Goal: Check status: Check status

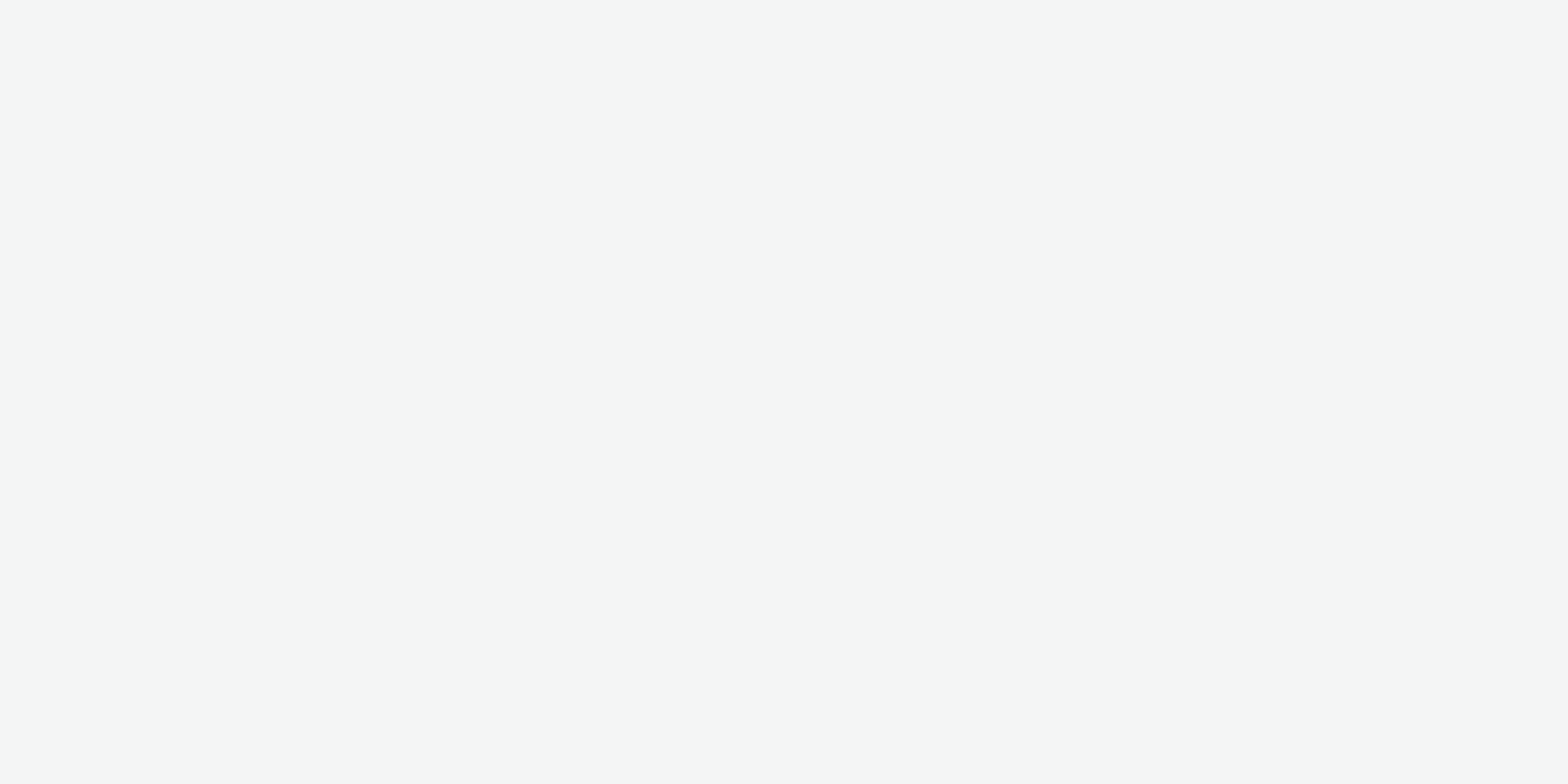
select select "11a7df10-284f-415c-b52a-427acf4c31ae"
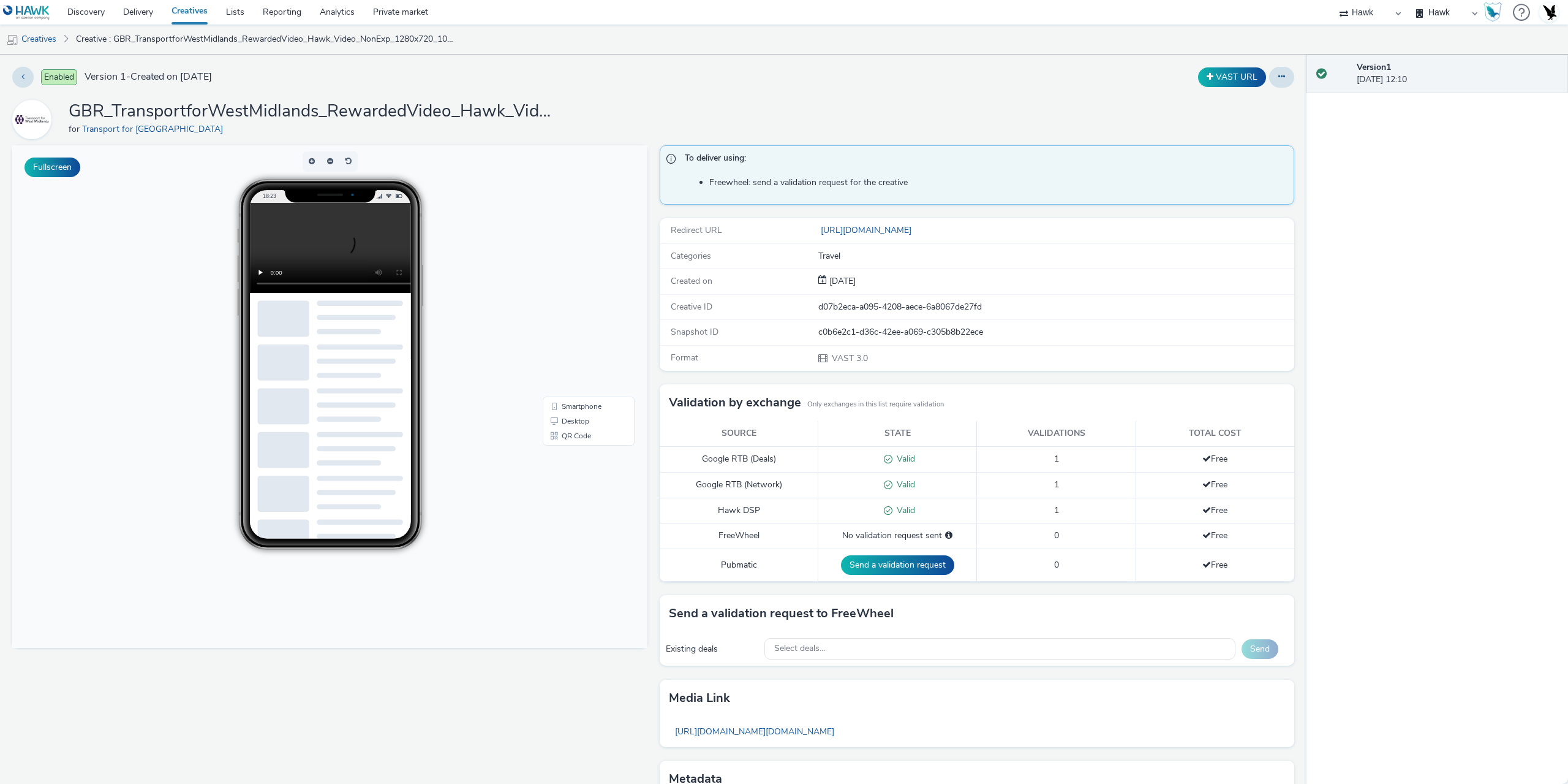
scroll to position [78, 0]
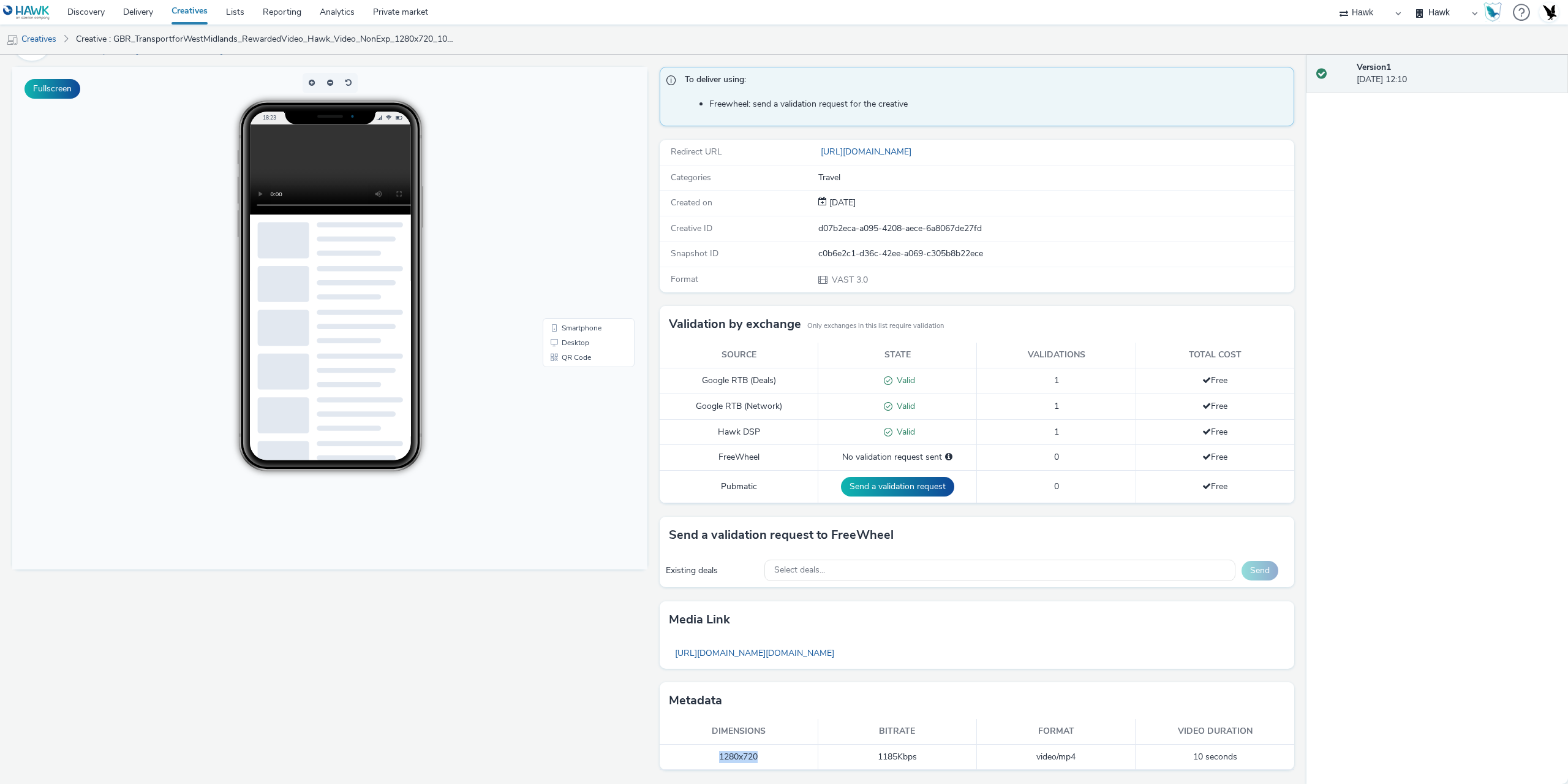
drag, startPoint x: 704, startPoint y: 756, endPoint x: 775, endPoint y: 757, distance: 71.0
click at [775, 757] on td "1280x720" at bounding box center [739, 756] width 158 height 25
copy td "1280x720"
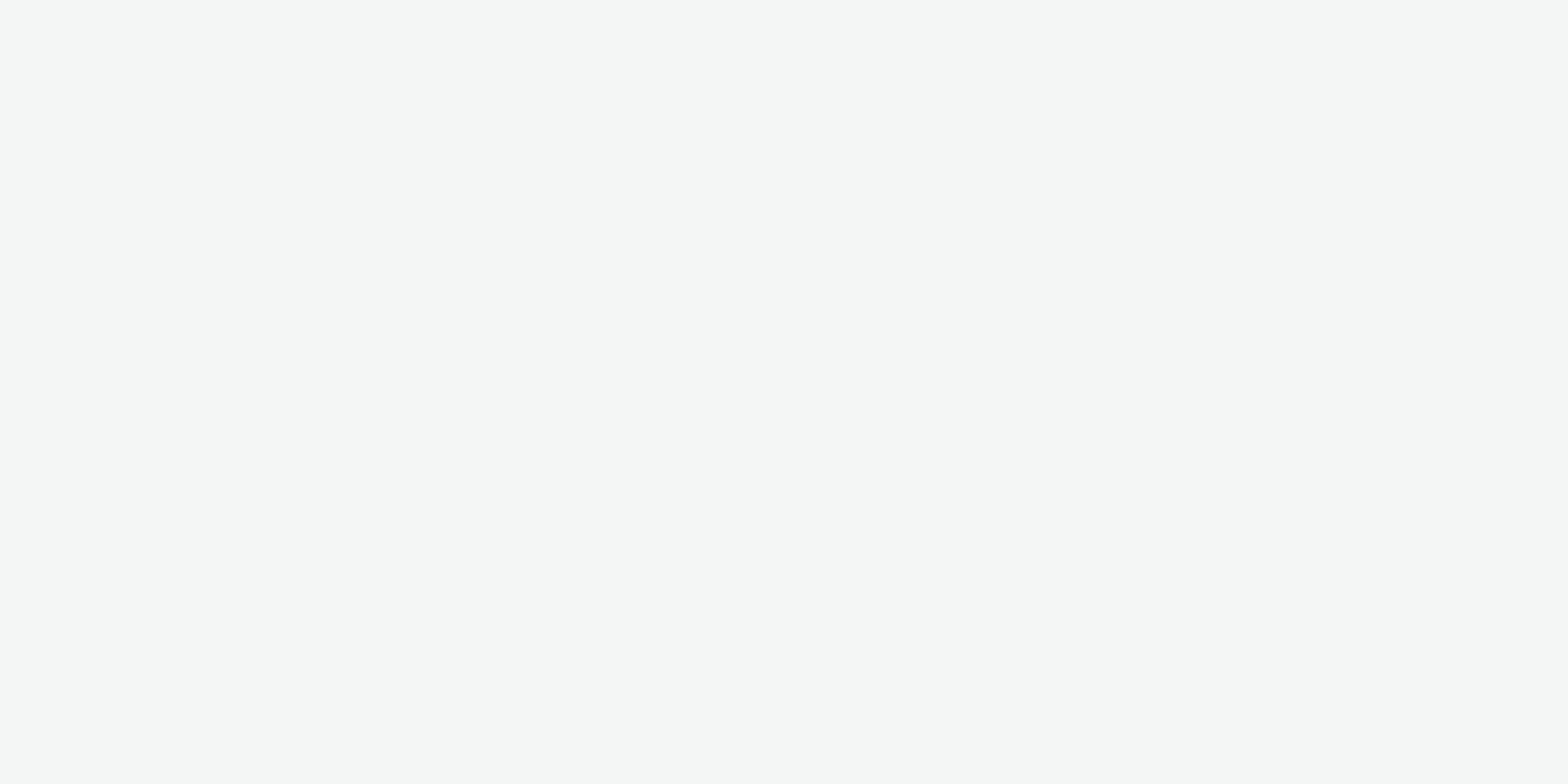
select select "ab85b118-b3fc-4d58-8204-61b74655165f"
select select "74646f0e-81e2-42d0-938d-1e49f1c87be8"
select select "ab85b118-b3fc-4d58-8204-61b74655165f"
select select "74646f0e-81e2-42d0-938d-1e49f1c87be8"
select select "ab85b118-b3fc-4d58-8204-61b74655165f"
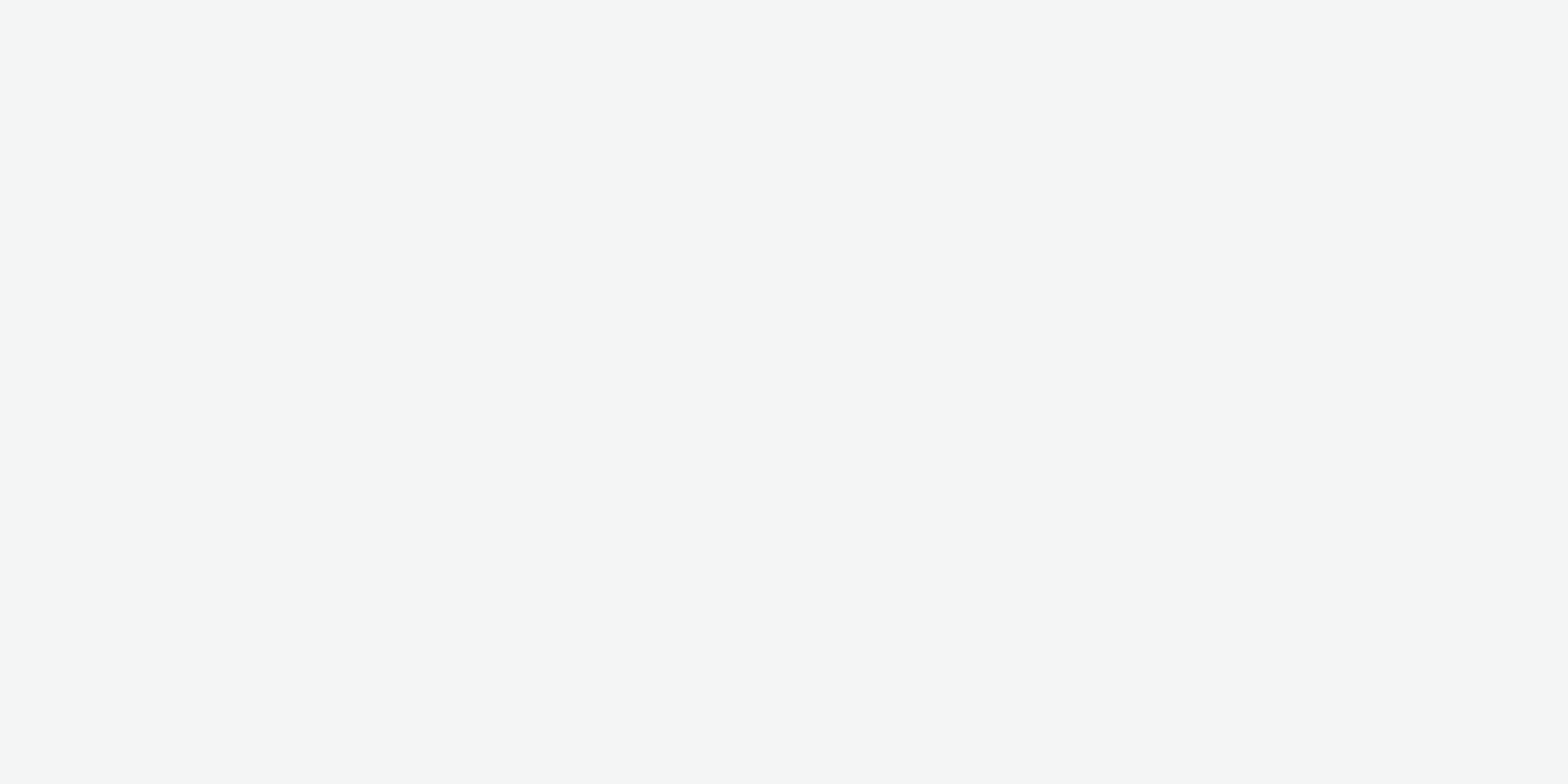
select select "74646f0e-81e2-42d0-938d-1e49f1c87be8"
select select "ab85b118-b3fc-4d58-8204-61b74655165f"
select select "74646f0e-81e2-42d0-938d-1e49f1c87be8"
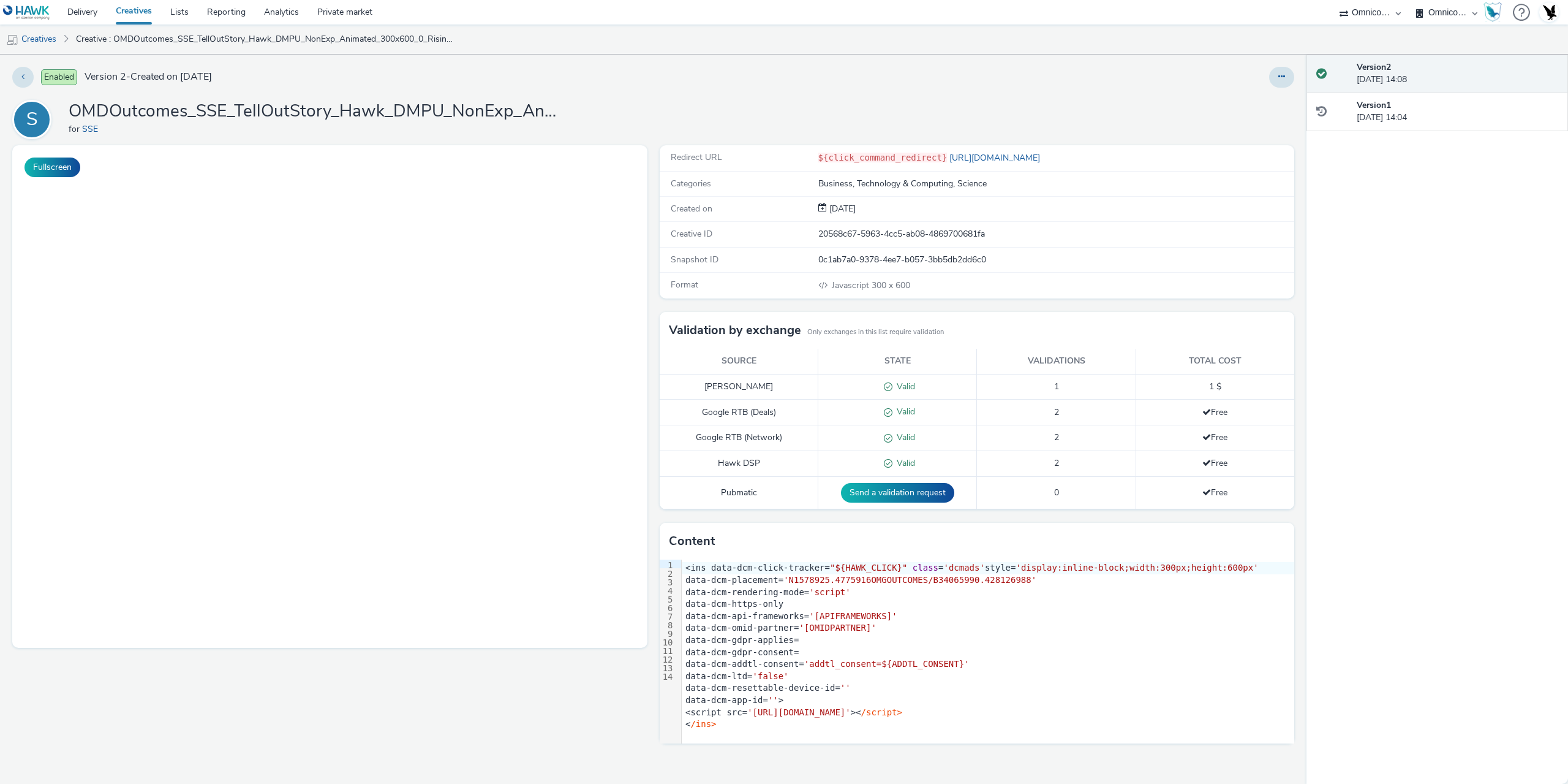
select select "ab85b118-b3fc-4d58-8204-61b74655165f"
select select "74646f0e-81e2-42d0-938d-1e49f1c87be8"
